Goal: Task Accomplishment & Management: Complete application form

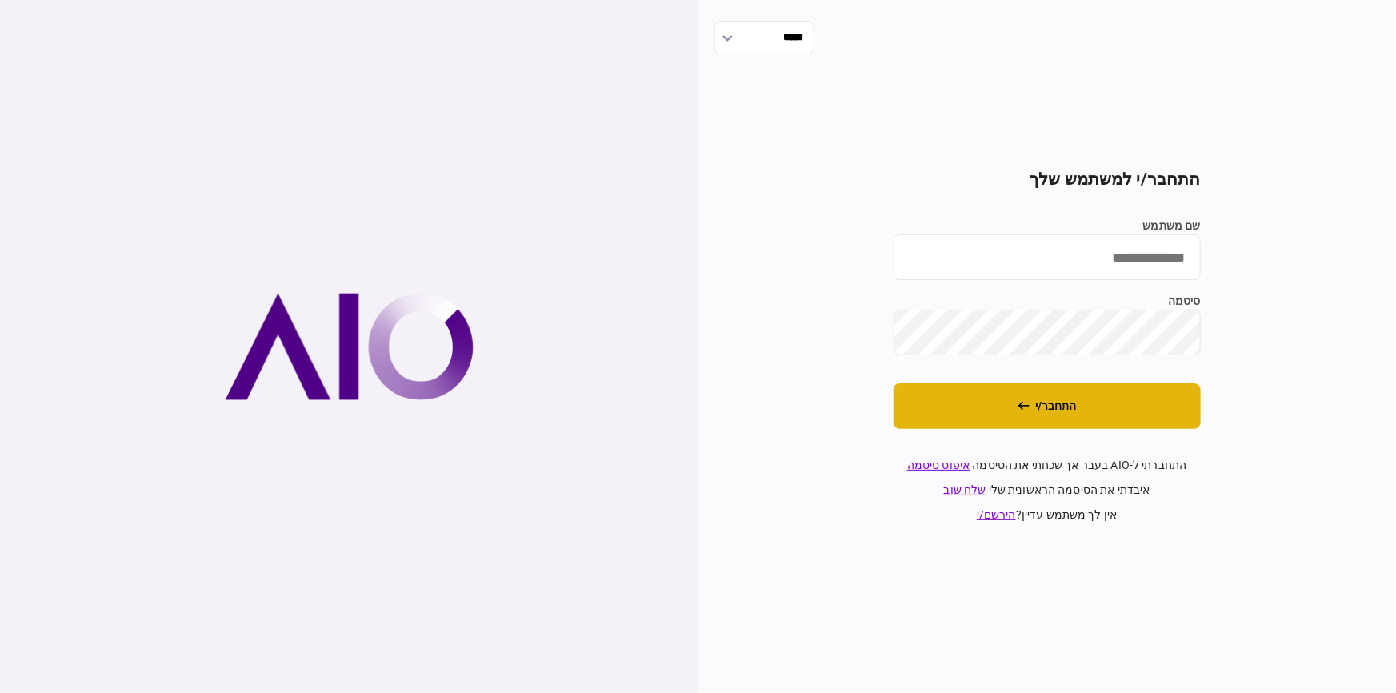
type input "********"
click at [696, 398] on button "התחבר/י" at bounding box center [1047, 406] width 307 height 46
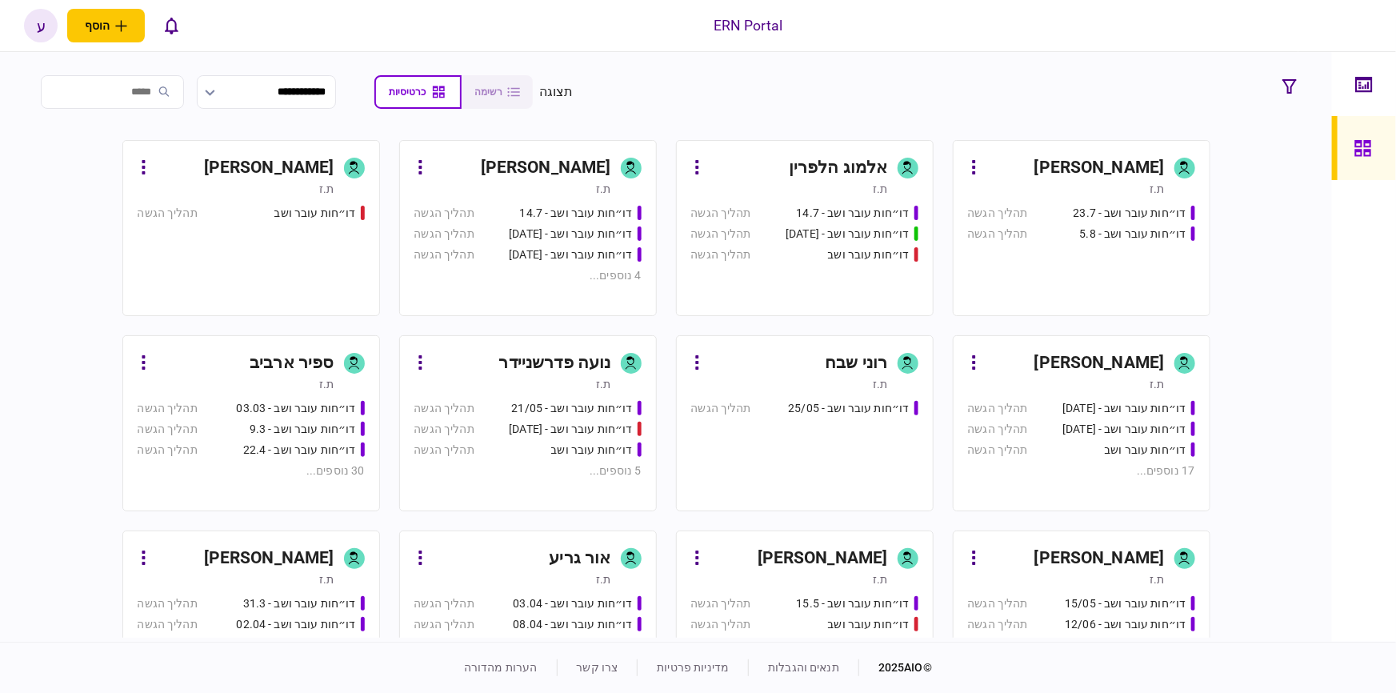
click at [1244, 262] on div "[PERSON_NAME] ת.ז דו״חות עובר ושב - 23.7 תהליך הגשה דו״חות עובר ושב - 5.8 תהליך…" at bounding box center [666, 389] width 1276 height 498
